Goal: Browse casually

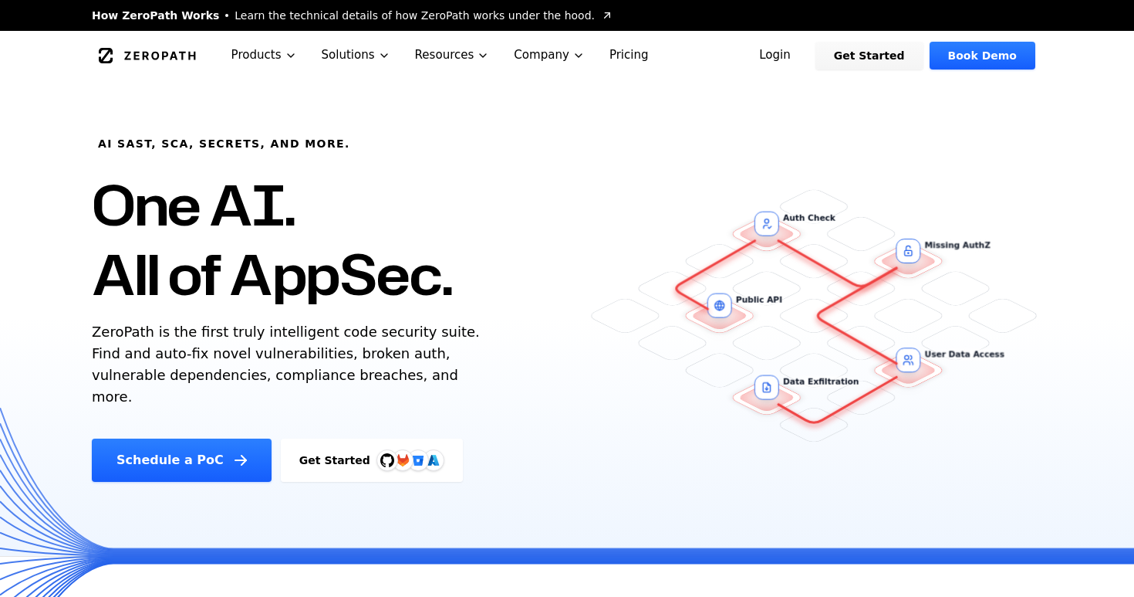
click at [363, 340] on p "ZeroPath is the first truly intelligent code security suite. Find and auto-fix …" at bounding box center [289, 364] width 395 height 86
click at [360, 329] on p "ZeroPath is the first truly intelligent code security suite. Find and auto-fix …" at bounding box center [289, 364] width 395 height 86
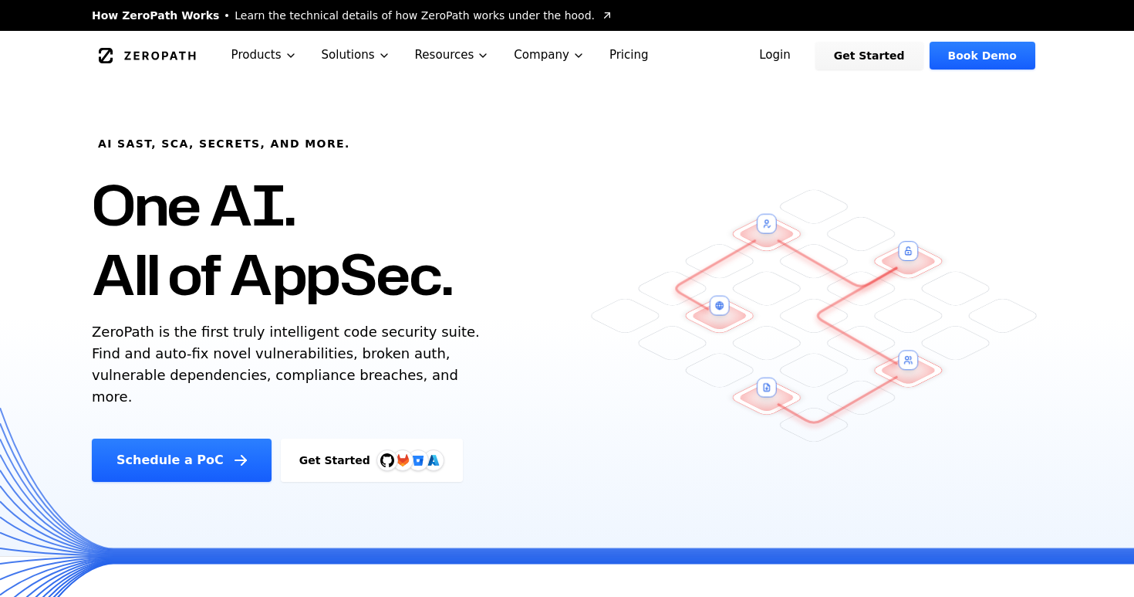
click at [360, 329] on p "ZeroPath is the first truly intelligent code security suite. Find and auto-fix …" at bounding box center [289, 364] width 395 height 86
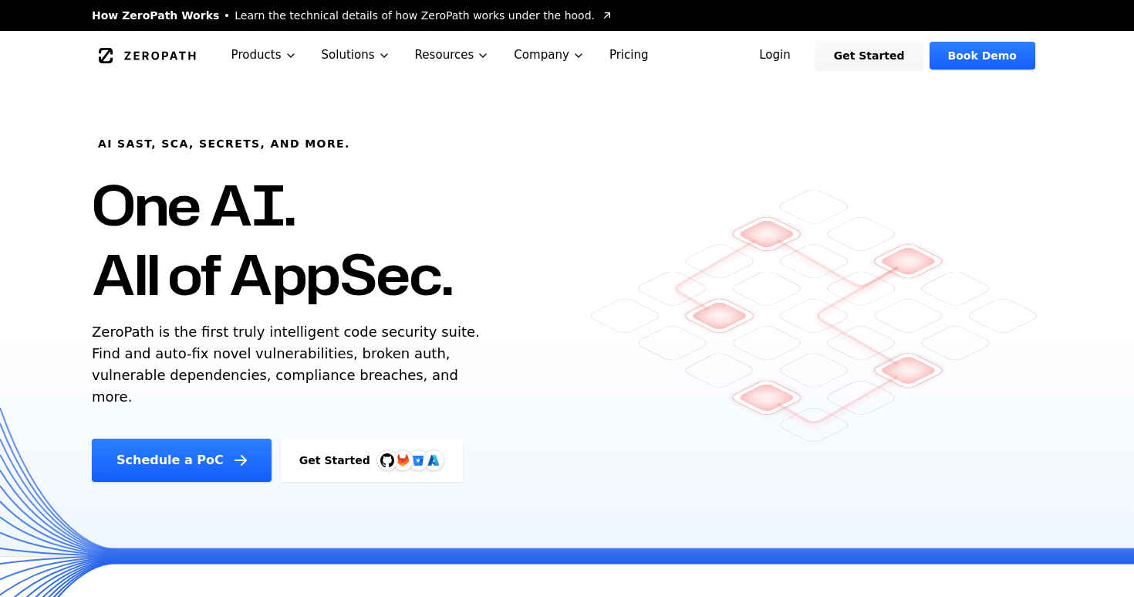
click at [360, 329] on p "ZeroPath is the first truly intelligent code security suite. Find and auto-fix …" at bounding box center [289, 364] width 395 height 86
